Goal: Task Accomplishment & Management: Manage account settings

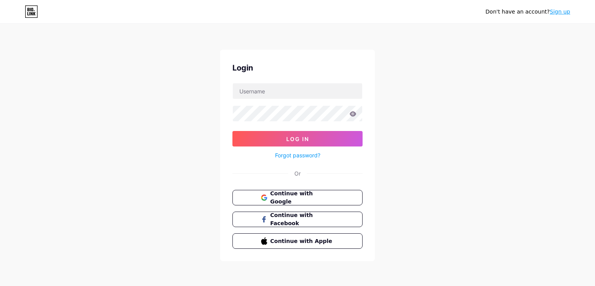
click at [555, 14] on link "Sign up" at bounding box center [560, 12] width 21 height 6
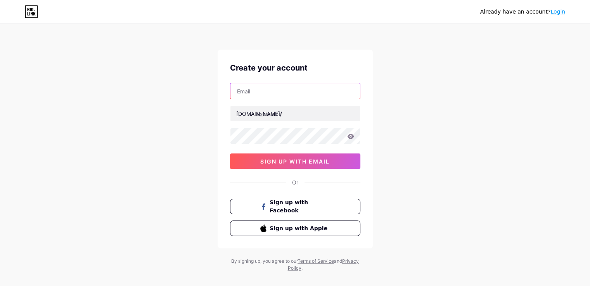
click at [284, 93] on input "text" at bounding box center [294, 91] width 129 height 16
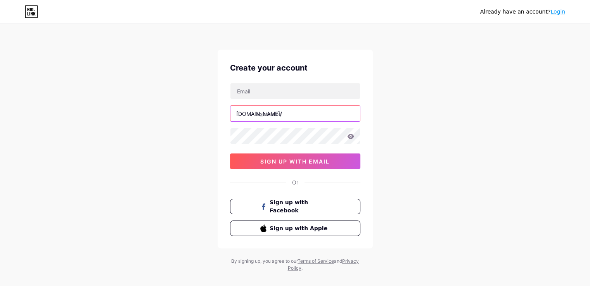
click at [285, 109] on input "text" at bounding box center [294, 114] width 129 height 16
type input "muazoompro7"
click at [287, 101] on div "[DOMAIN_NAME]/ muazoompro7 03AFcWeA7nqwUTl1MsAXGHaO1v-H3z5LIS9OiKrvI3vou_47cQg2…" at bounding box center [295, 126] width 130 height 86
click at [284, 95] on input "text" at bounding box center [294, 91] width 129 height 16
paste input "[EMAIL_ADDRESS][DOMAIN_NAME]"
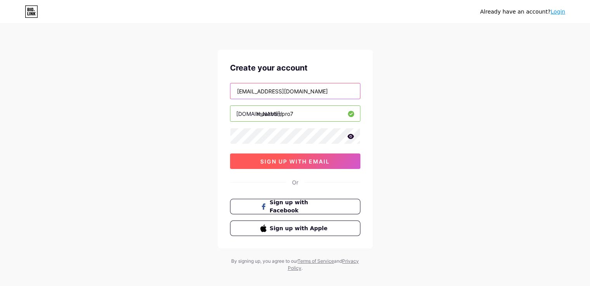
type input "[EMAIL_ADDRESS][DOMAIN_NAME]"
click at [279, 168] on button "sign up with email" at bounding box center [295, 162] width 130 height 16
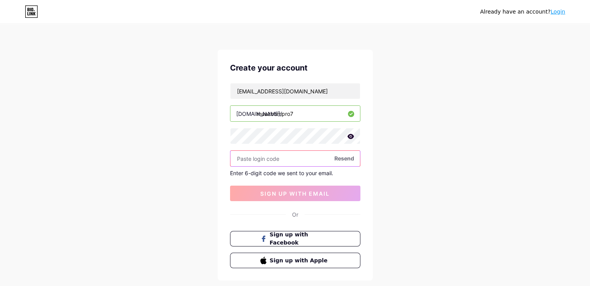
click at [278, 159] on input "text" at bounding box center [294, 159] width 129 height 16
paste input "380908"
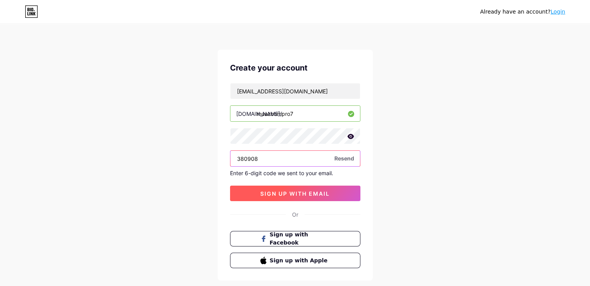
type input "380908"
click at [282, 188] on button "sign up with email" at bounding box center [295, 194] width 130 height 16
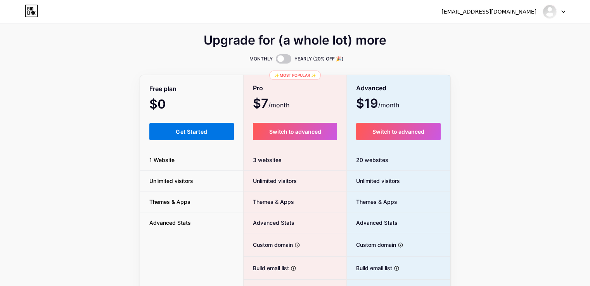
click at [203, 131] on span "Get Started" at bounding box center [191, 131] width 31 height 7
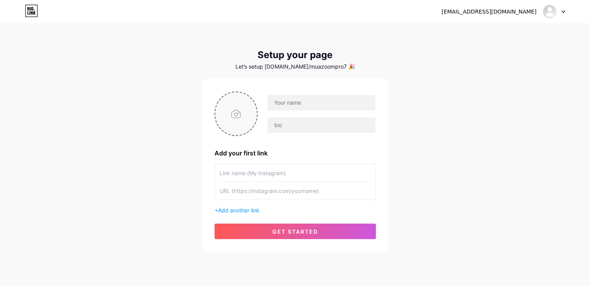
click at [243, 102] on input "file" at bounding box center [236, 113] width 42 height 43
type input "C:\fakepath\White Modern Car Rent & Sale LinkedIn Video Ad.png"
click at [294, 100] on input "text" at bounding box center [321, 103] width 108 height 16
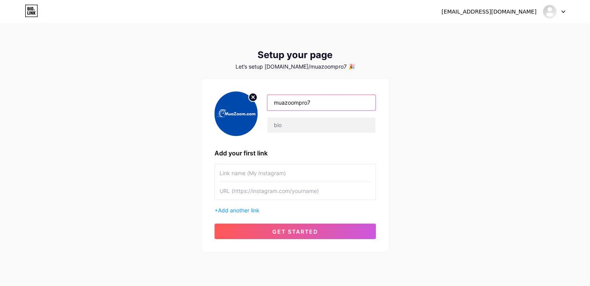
type input "muazoompro7"
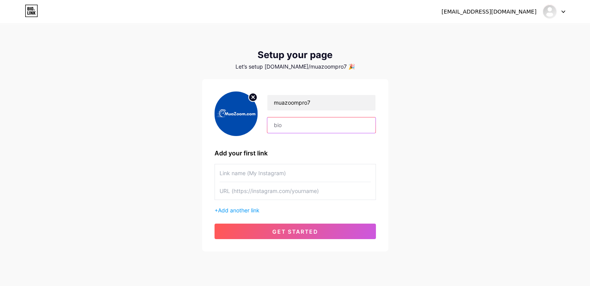
click at [298, 130] on input "text" at bounding box center [321, 125] width 108 height 16
paste input "[PERSON_NAME] Zoom 300 người [PERSON_NAME] bản [PERSON_NAME] hãng, [PERSON_NAME]"
type input "[PERSON_NAME] Zoom 300 người [PERSON_NAME] bản [PERSON_NAME] hãng, [PERSON_NAME]"
click at [267, 171] on input "text" at bounding box center [294, 172] width 151 height 17
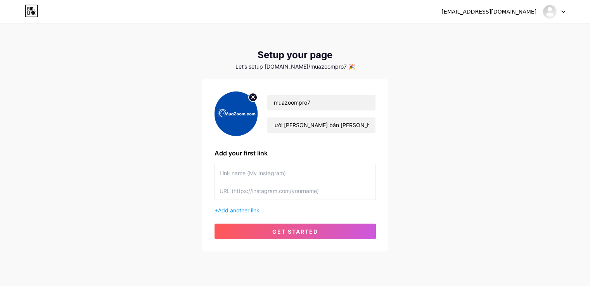
scroll to position [0, 0]
paste input "[PERSON_NAME] Zoom 300 người [PERSON_NAME] bản [PERSON_NAME] hãng, [PERSON_NAME]"
type input "[PERSON_NAME] Zoom 300 người [PERSON_NAME] bản [PERSON_NAME] hãng, [PERSON_NAME]"
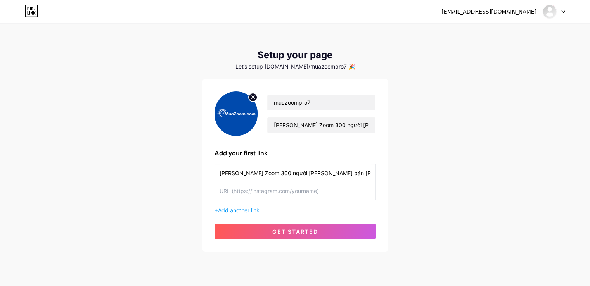
click at [252, 187] on input "text" at bounding box center [294, 190] width 151 height 17
paste input "[URL][DOMAIN_NAME][PERSON_NAME][PERSON_NAME][PERSON_NAME]"
type input "[URL][DOMAIN_NAME][PERSON_NAME][PERSON_NAME][PERSON_NAME]"
click at [241, 210] on span "Add another link" at bounding box center [238, 210] width 41 height 7
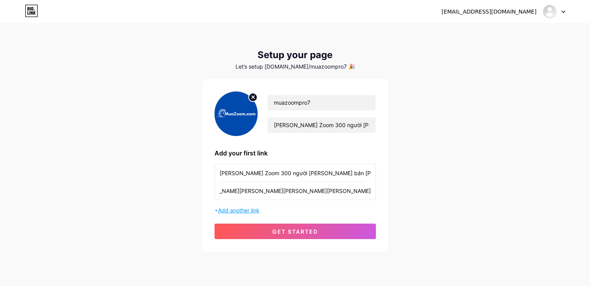
scroll to position [0, 0]
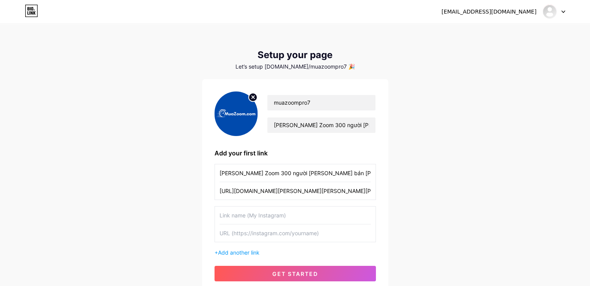
click at [229, 238] on input "text" at bounding box center [294, 232] width 151 height 17
paste input "[URL][DOMAIN_NAME][PERSON_NAME]"
type input "[URL][DOMAIN_NAME][PERSON_NAME]"
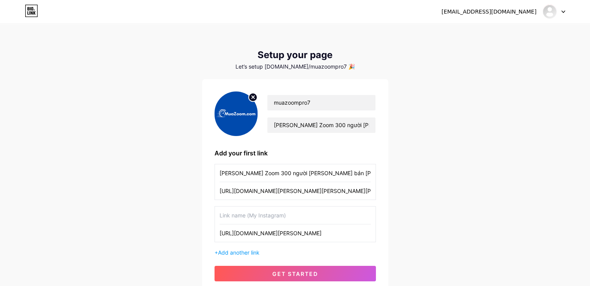
click at [251, 208] on input "text" at bounding box center [294, 215] width 151 height 17
paste input "[URL][DOMAIN_NAME][PERSON_NAME]"
type input "[URL][DOMAIN_NAME][PERSON_NAME]"
click at [235, 255] on span "Add another link" at bounding box center [238, 252] width 41 height 7
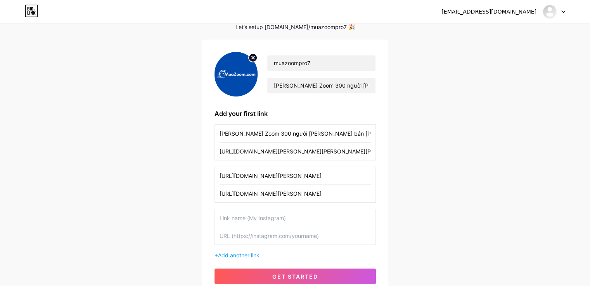
scroll to position [78, 0]
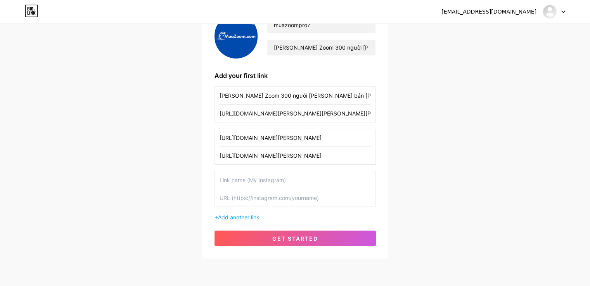
click at [229, 193] on input "text" at bounding box center [294, 197] width 151 height 17
paste input "[URL][DOMAIN_NAME][PERSON_NAME][PERSON_NAME][PERSON_NAME]"
type input "[URL][DOMAIN_NAME][PERSON_NAME][PERSON_NAME][PERSON_NAME]"
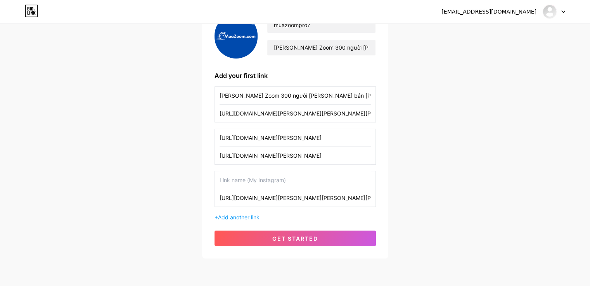
click at [222, 183] on input "text" at bounding box center [294, 179] width 151 height 17
paste input "Cách [PERSON_NAME] Zoom [PERSON_NAME] [PERSON_NAME] hãng, giá tốt cho người [PE…"
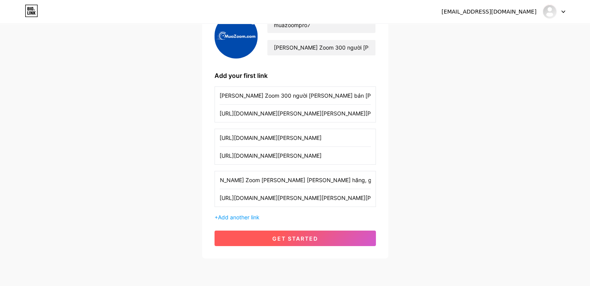
type input "Cách [PERSON_NAME] Zoom [PERSON_NAME] [PERSON_NAME] hãng, giá tốt cho người [PE…"
click at [245, 236] on button "get started" at bounding box center [294, 239] width 161 height 16
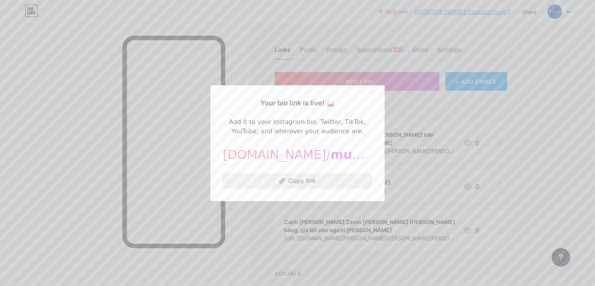
click at [287, 184] on button "Copy link" at bounding box center [298, 181] width 150 height 16
click at [392, 193] on div at bounding box center [297, 143] width 595 height 286
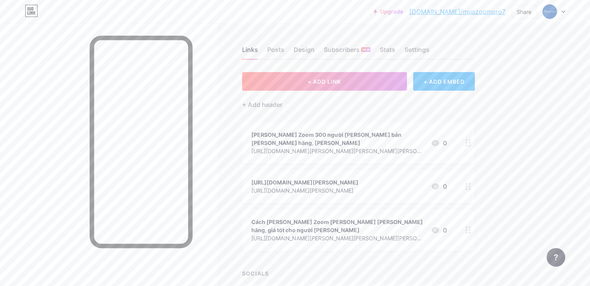
click at [471, 188] on icon at bounding box center [467, 186] width 5 height 7
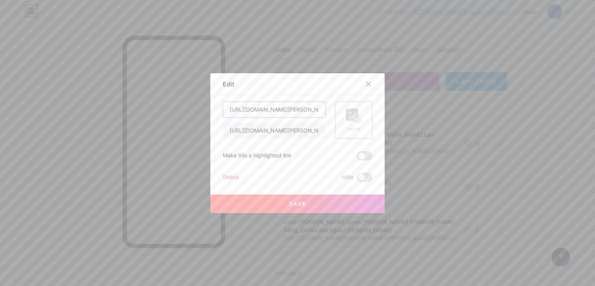
click at [266, 110] on input "[URL][DOMAIN_NAME][PERSON_NAME]" at bounding box center [274, 110] width 102 height 16
paste input "Giải pháp [PERSON_NAME] Zoom 100 người giá rẻ cho cá [PERSON_NAME] và [PERSON_N…"
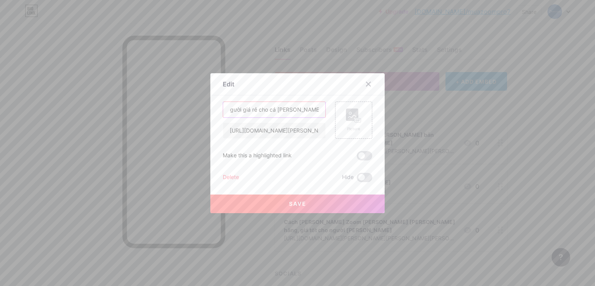
type input "Giải pháp [PERSON_NAME] Zoom 100 người giá rẻ cho cá [PERSON_NAME] và [PERSON_N…"
click at [284, 205] on button "Save" at bounding box center [297, 204] width 174 height 19
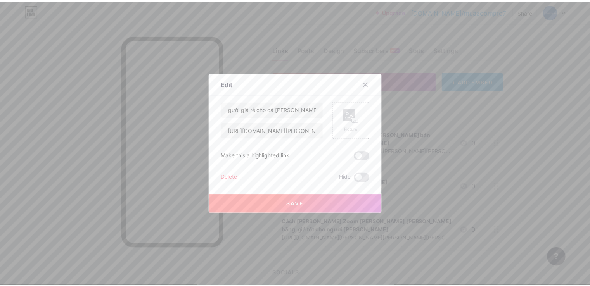
scroll to position [0, 0]
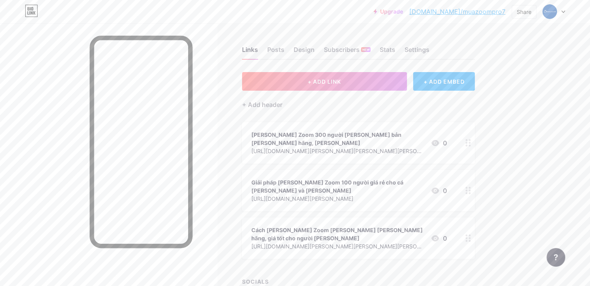
click at [452, 11] on link "[DOMAIN_NAME]/muazoompro7" at bounding box center [457, 11] width 96 height 9
